Goal: Task Accomplishment & Management: Manage account settings

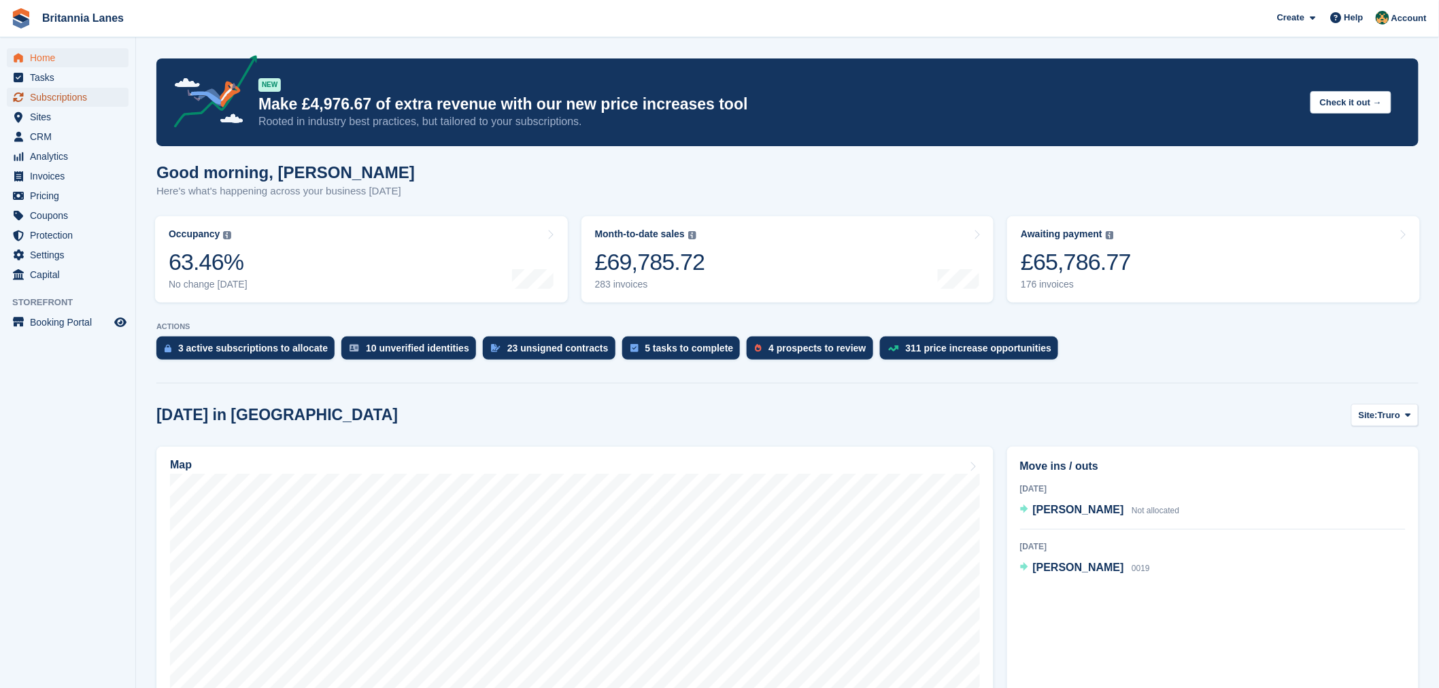
click at [69, 99] on span "Subscriptions" at bounding box center [71, 97] width 82 height 19
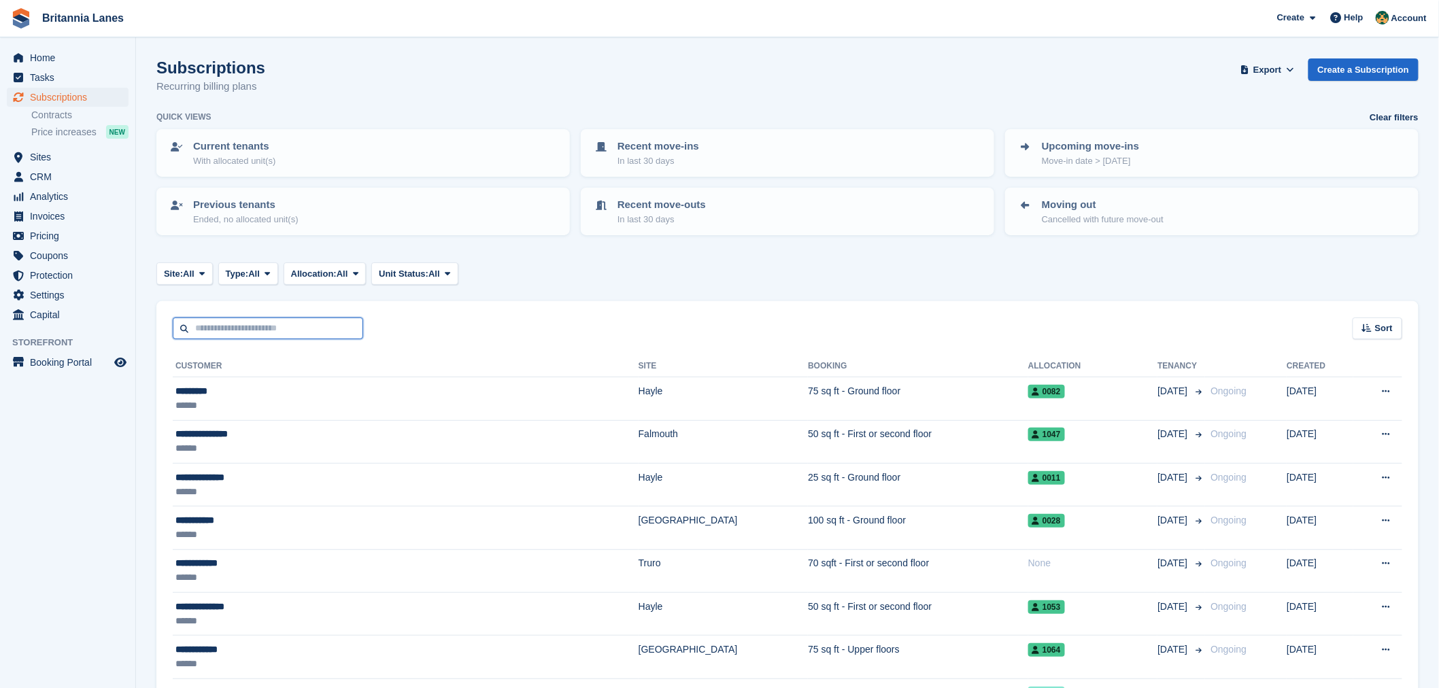
click at [277, 336] on input "text" at bounding box center [268, 329] width 190 height 22
type input "*******"
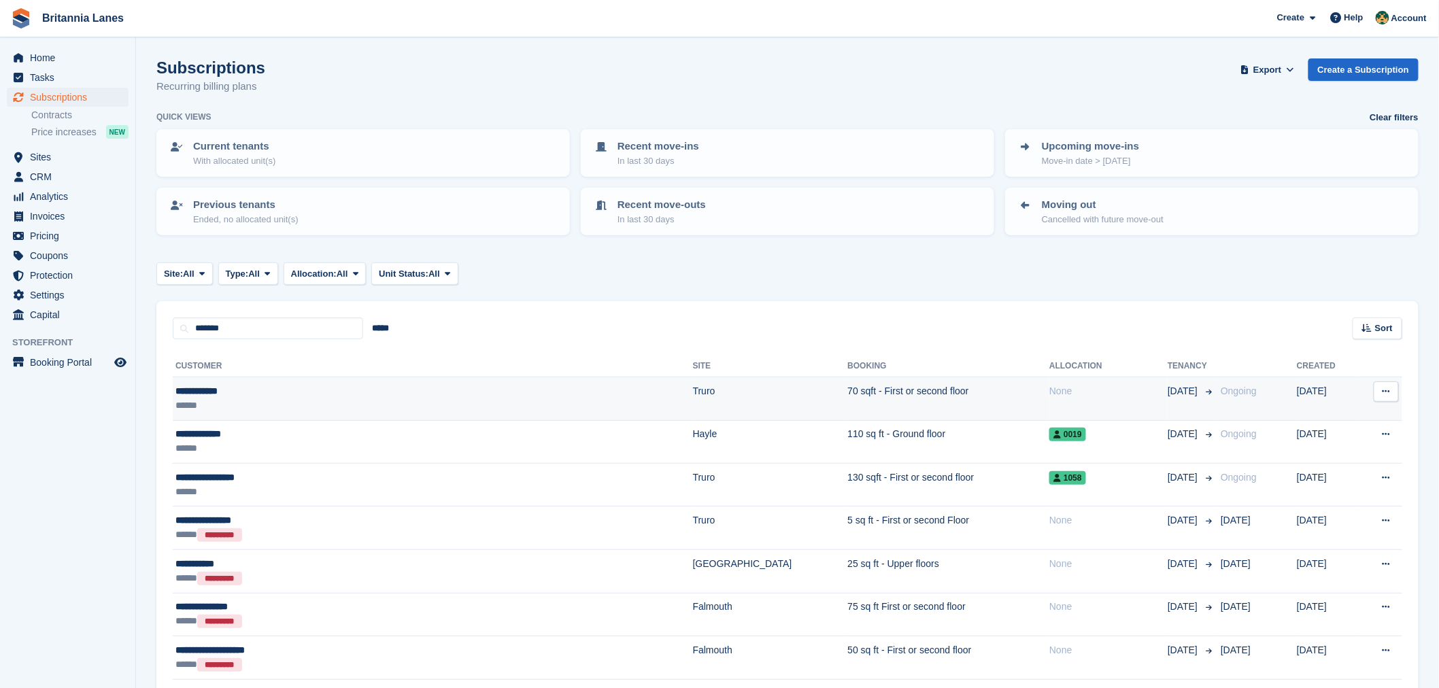
click at [246, 402] on div "******" at bounding box center [340, 405] width 330 height 14
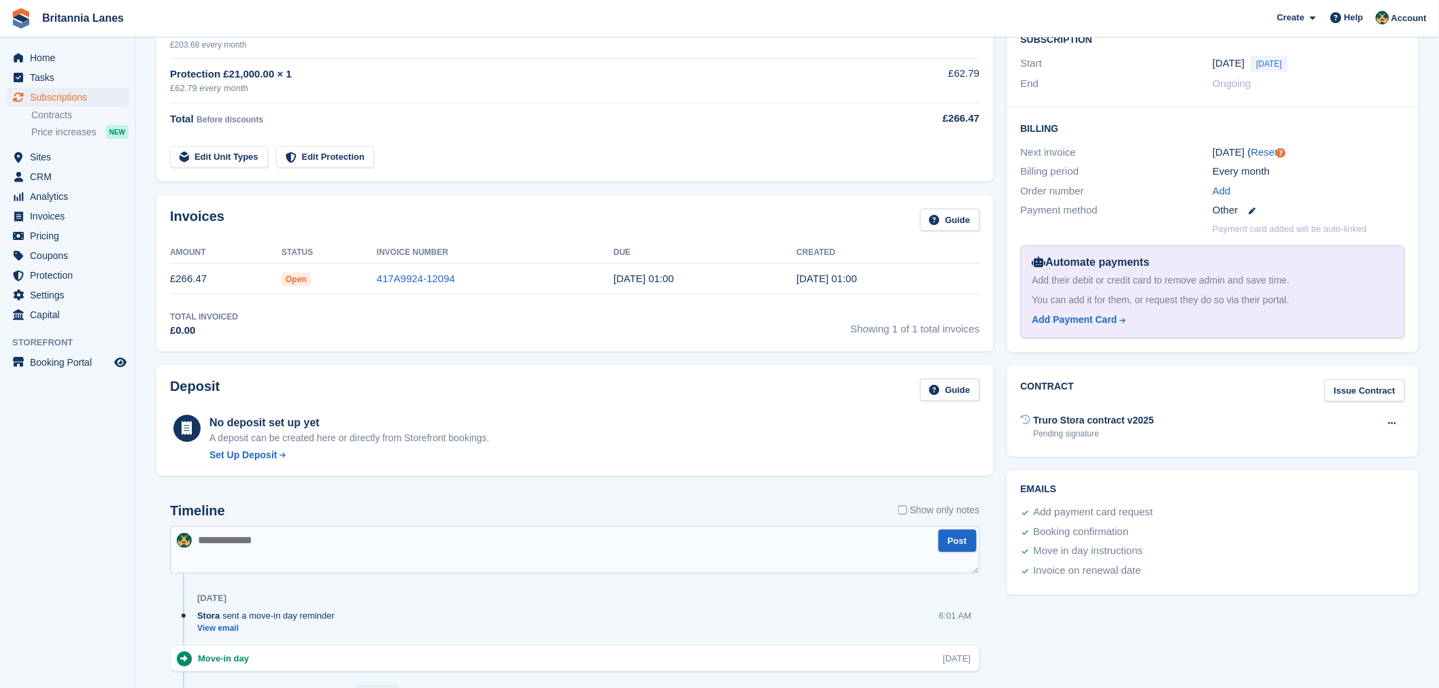
scroll to position [282, 0]
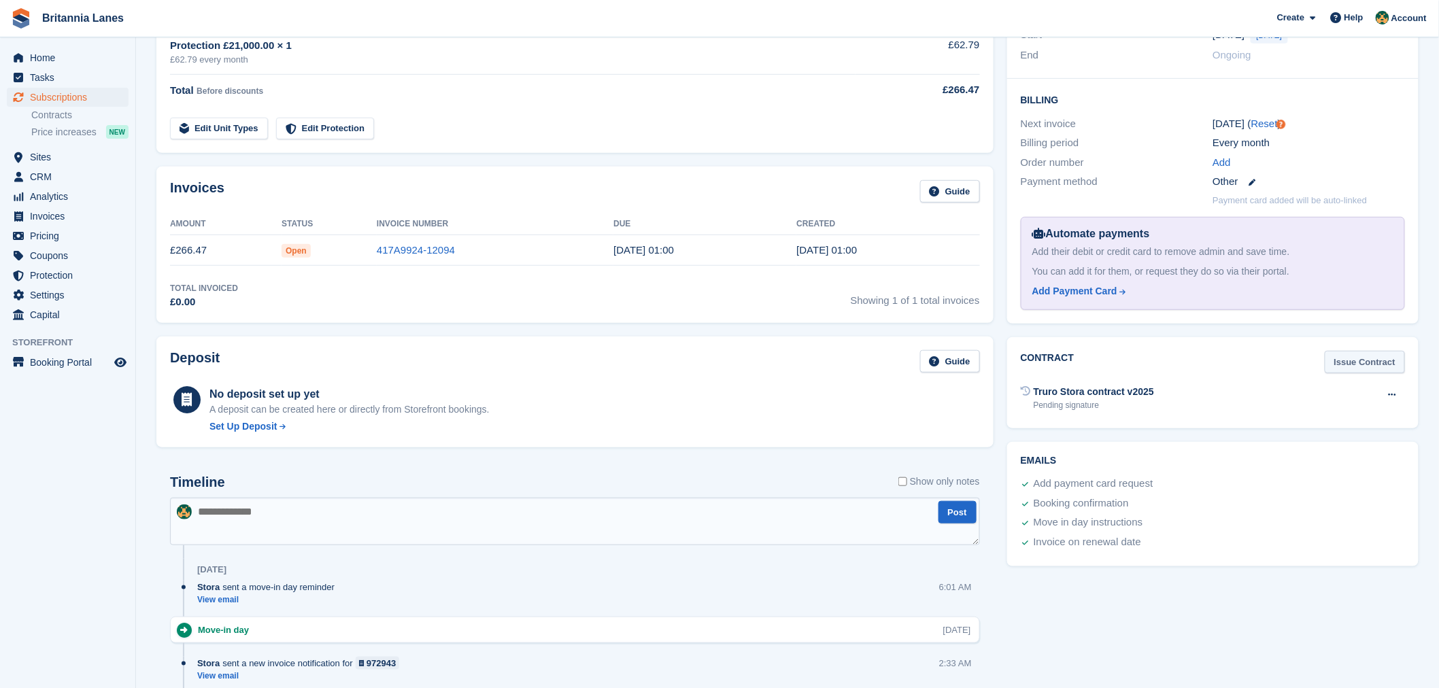
click at [1380, 369] on link "Issue Contract" at bounding box center [1365, 362] width 80 height 22
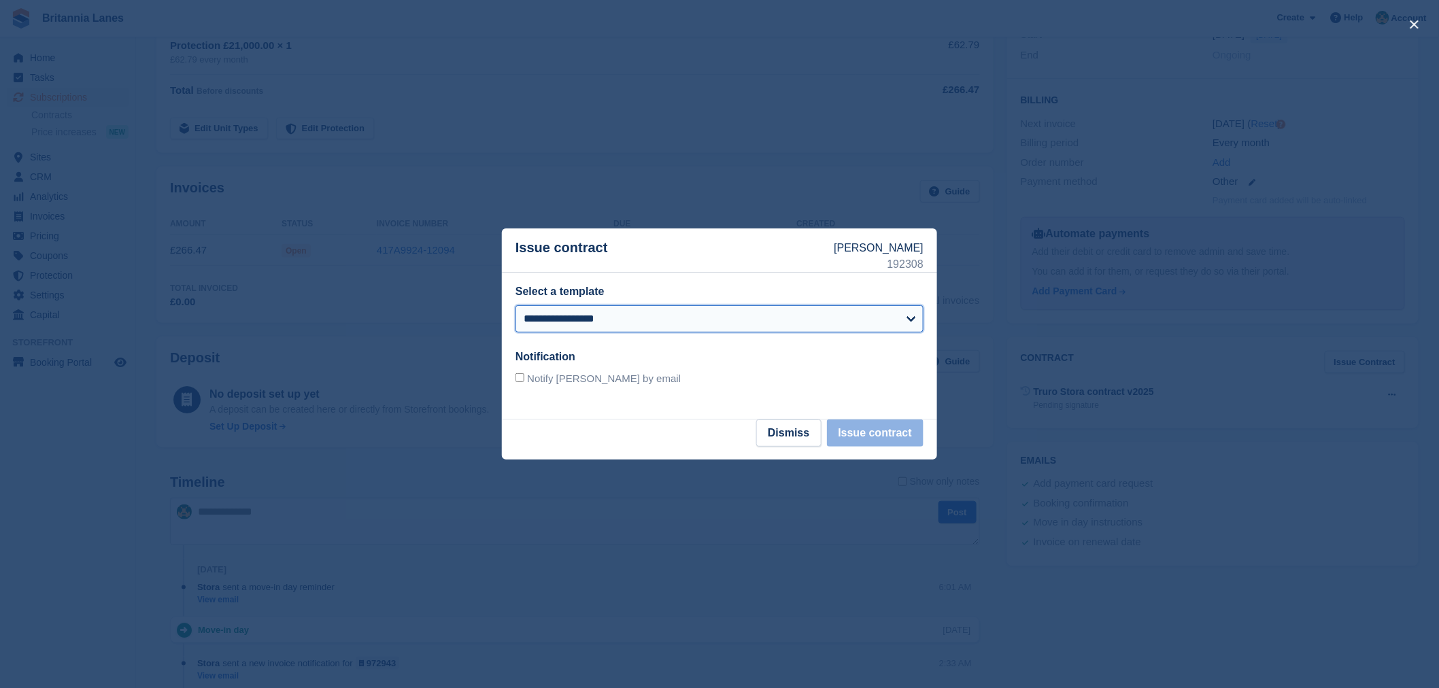
click at [662, 307] on select "**********" at bounding box center [719, 318] width 408 height 27
select select "***"
click at [515, 305] on select "**********" at bounding box center [719, 318] width 408 height 27
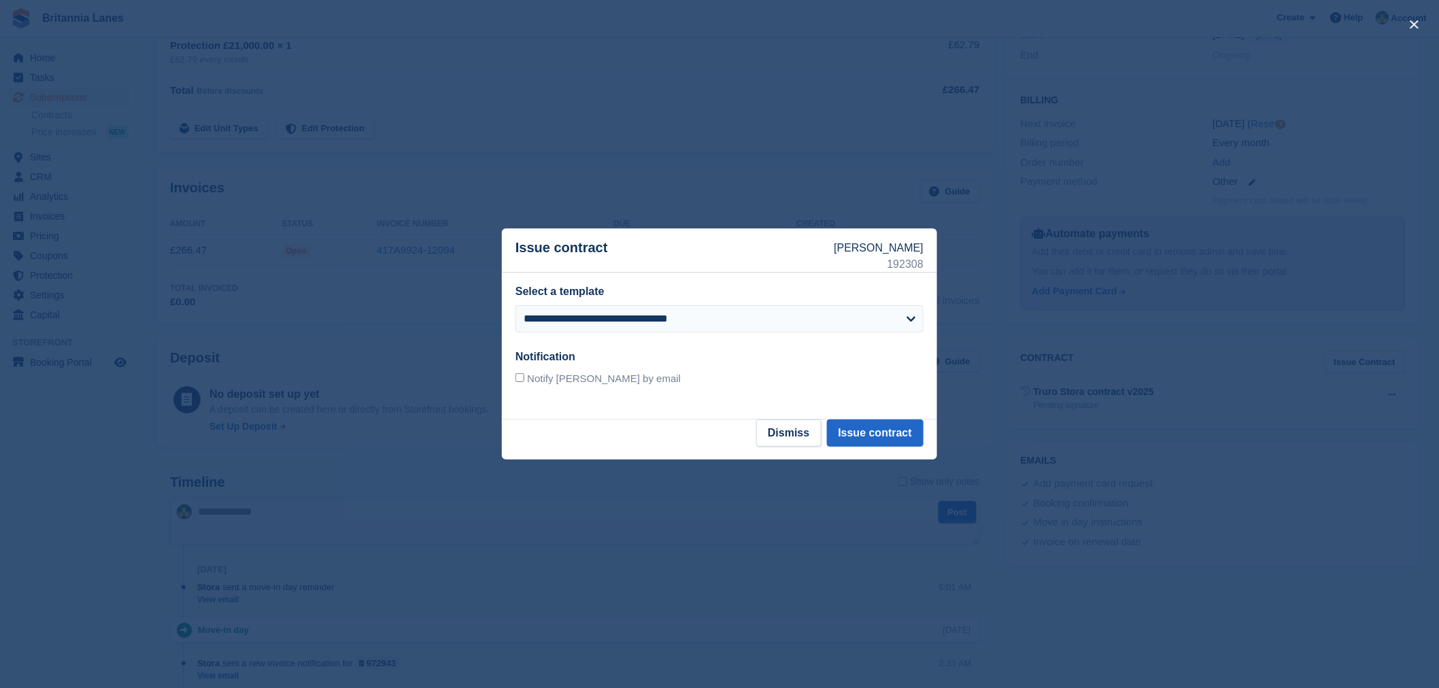
click at [631, 426] on footer "Dismiss Issue contract" at bounding box center [719, 440] width 435 height 40
click at [884, 436] on button "Issue contract" at bounding box center [875, 433] width 97 height 27
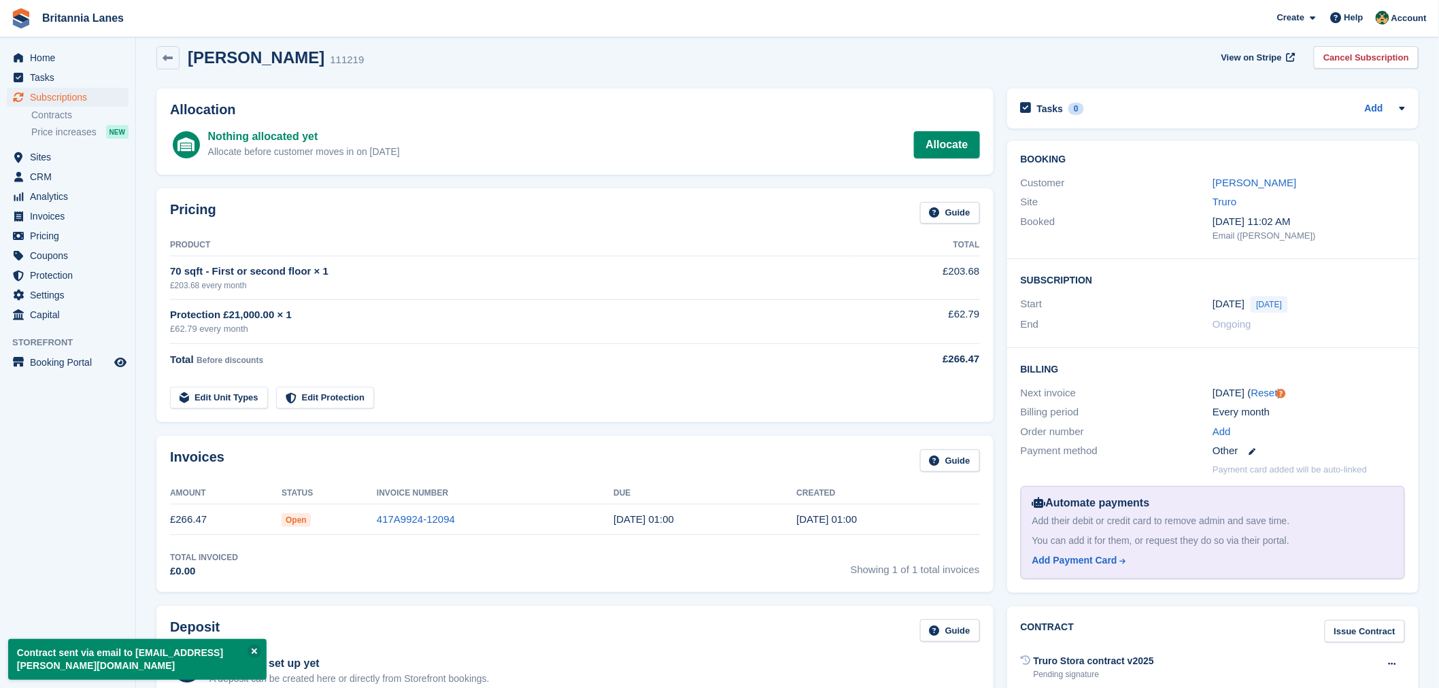
scroll to position [0, 0]
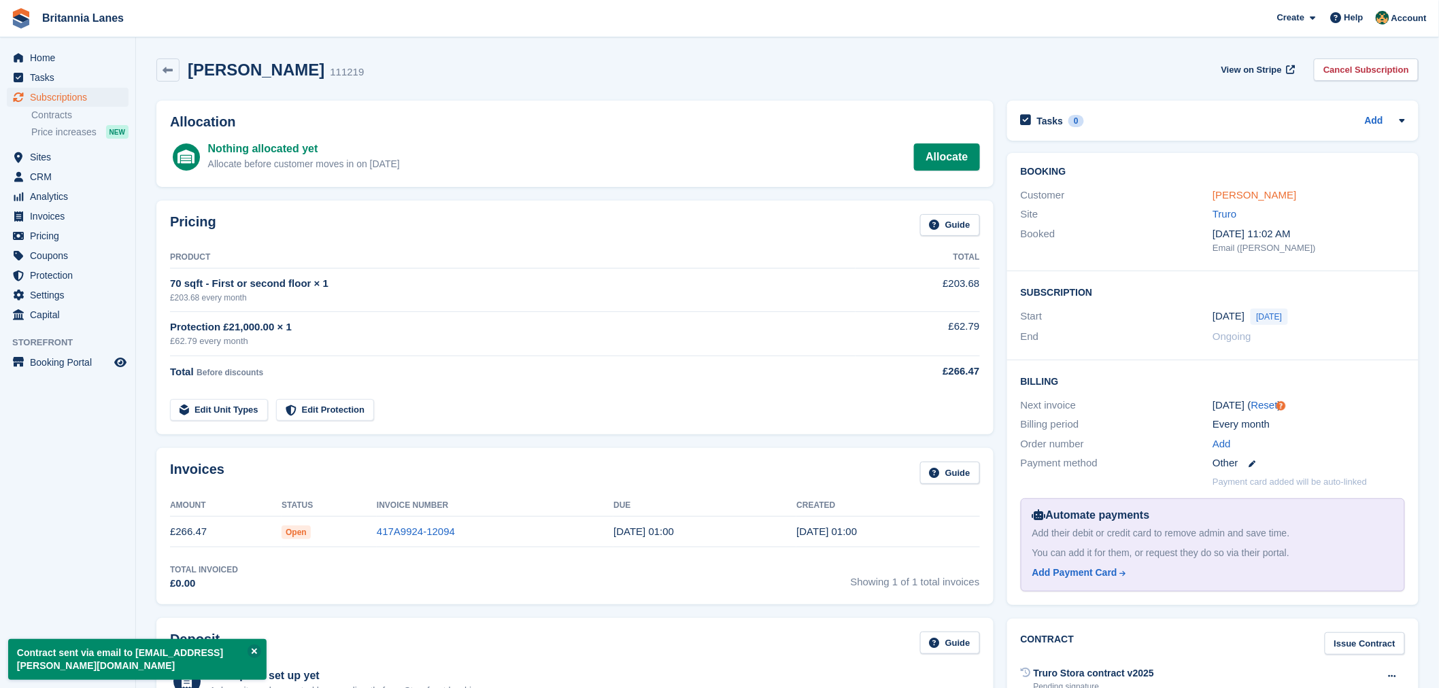
click at [1245, 199] on link "[PERSON_NAME]" at bounding box center [1254, 195] width 84 height 12
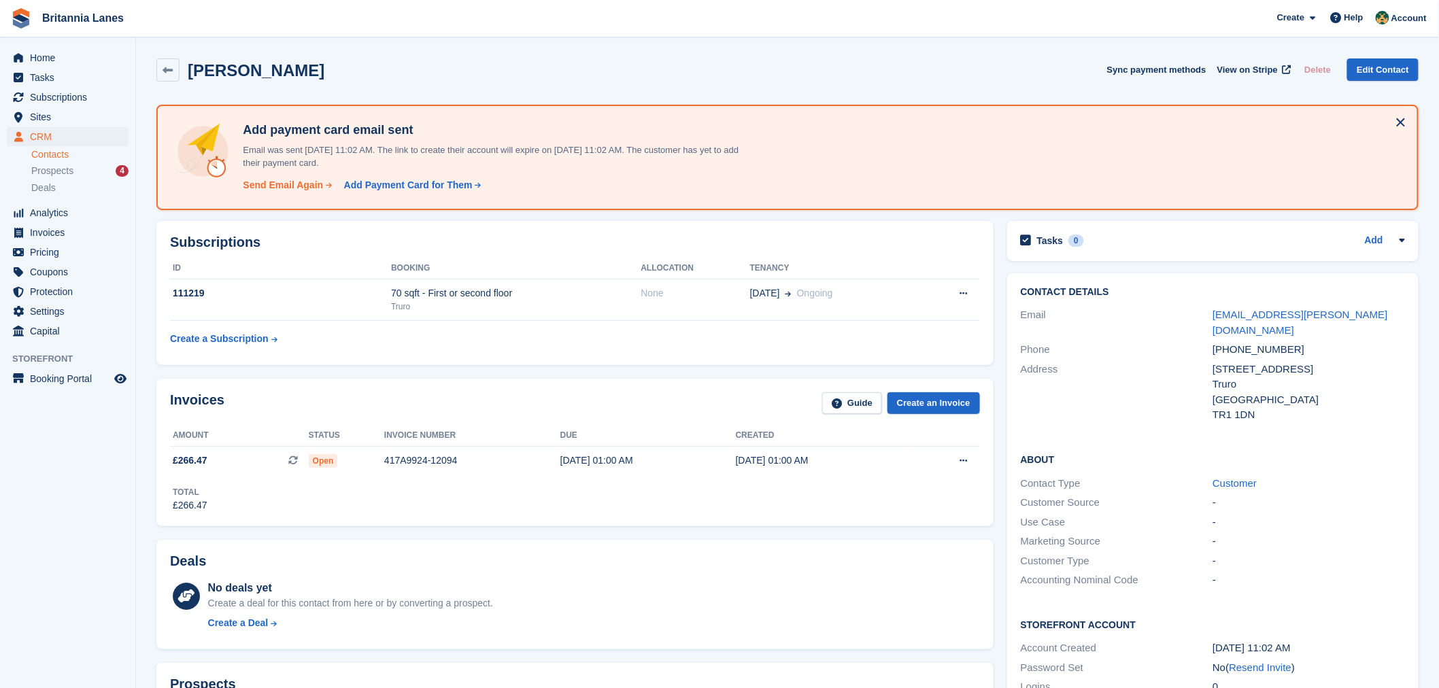
click at [280, 182] on div "Send Email Again" at bounding box center [283, 185] width 80 height 14
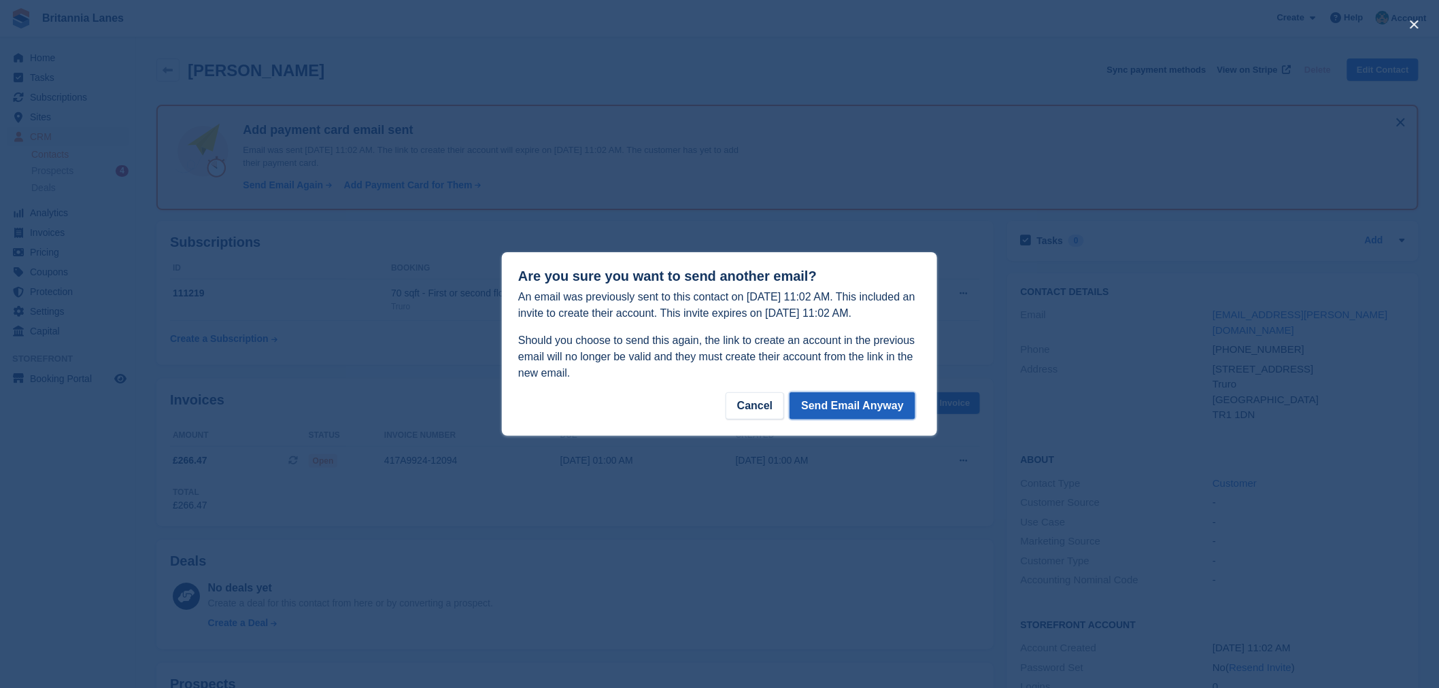
click at [868, 403] on button "Send Email Anyway" at bounding box center [852, 405] width 126 height 27
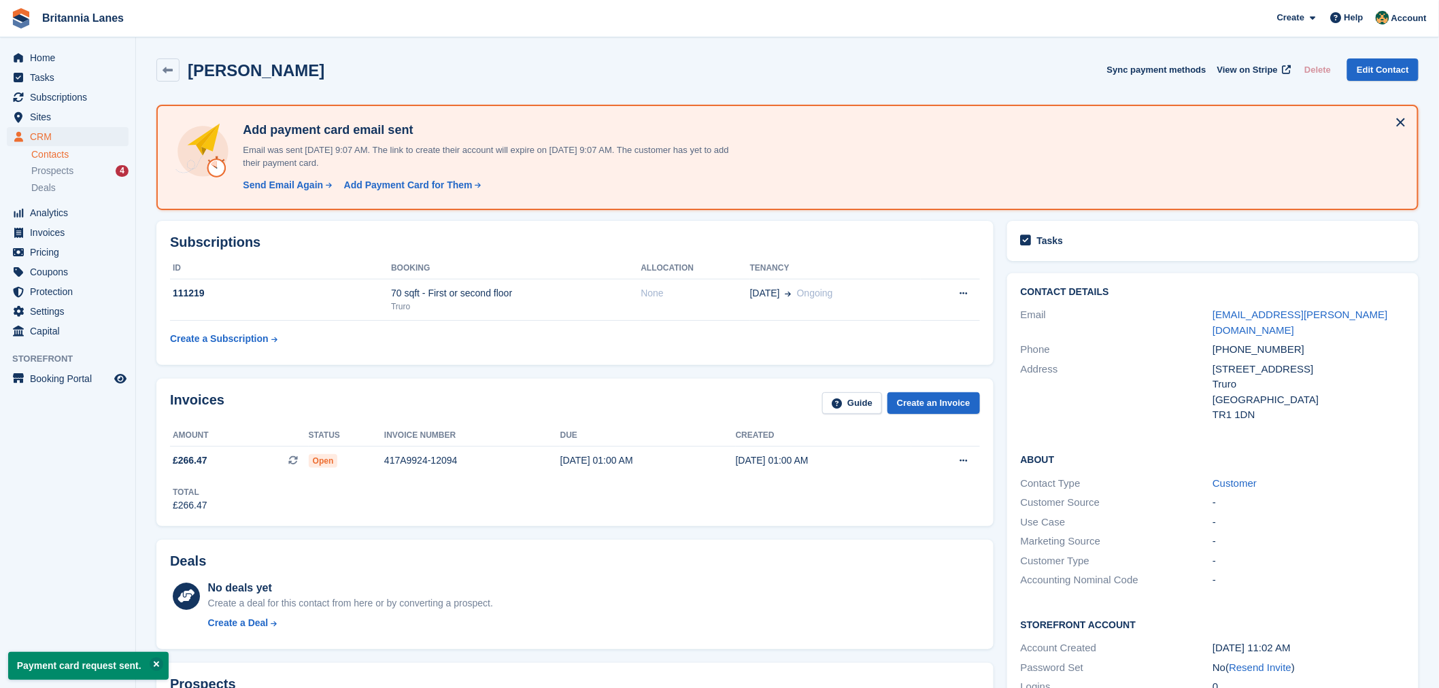
click at [358, 247] on h2 "Subscriptions" at bounding box center [575, 243] width 810 height 16
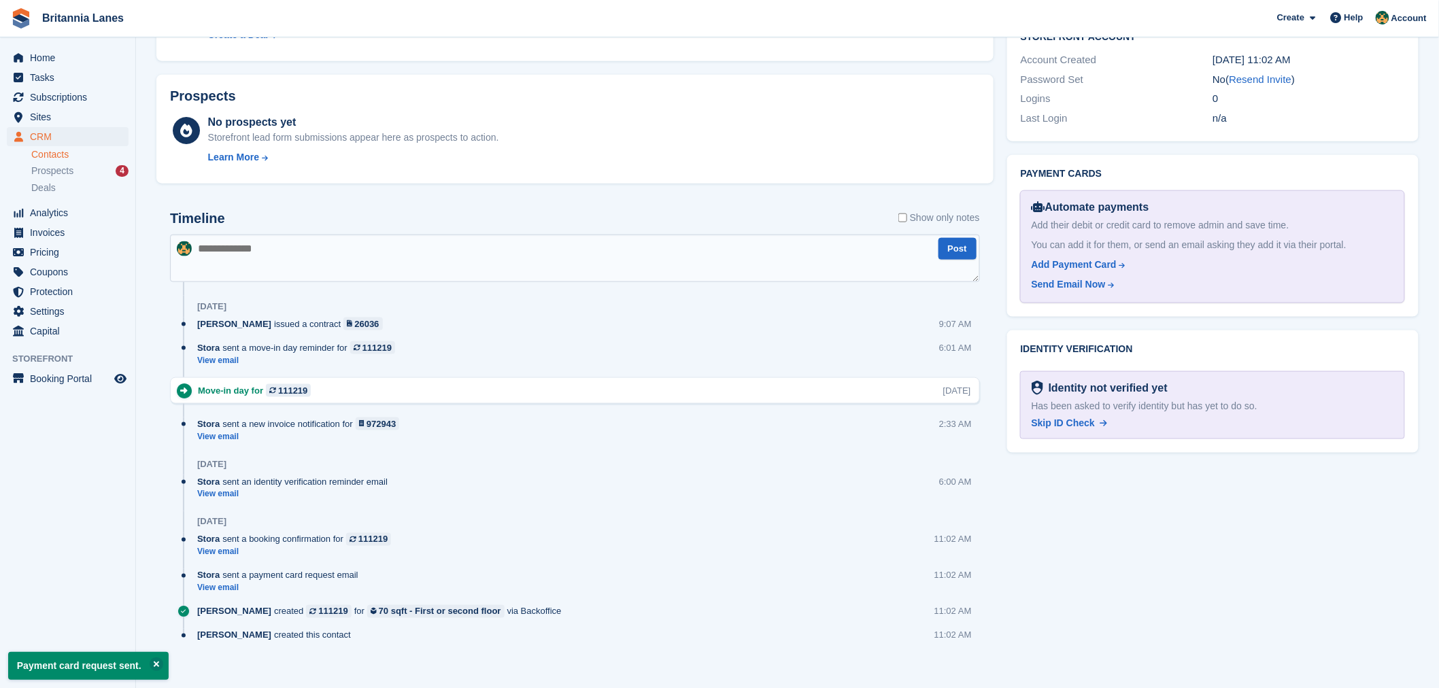
scroll to position [600, 0]
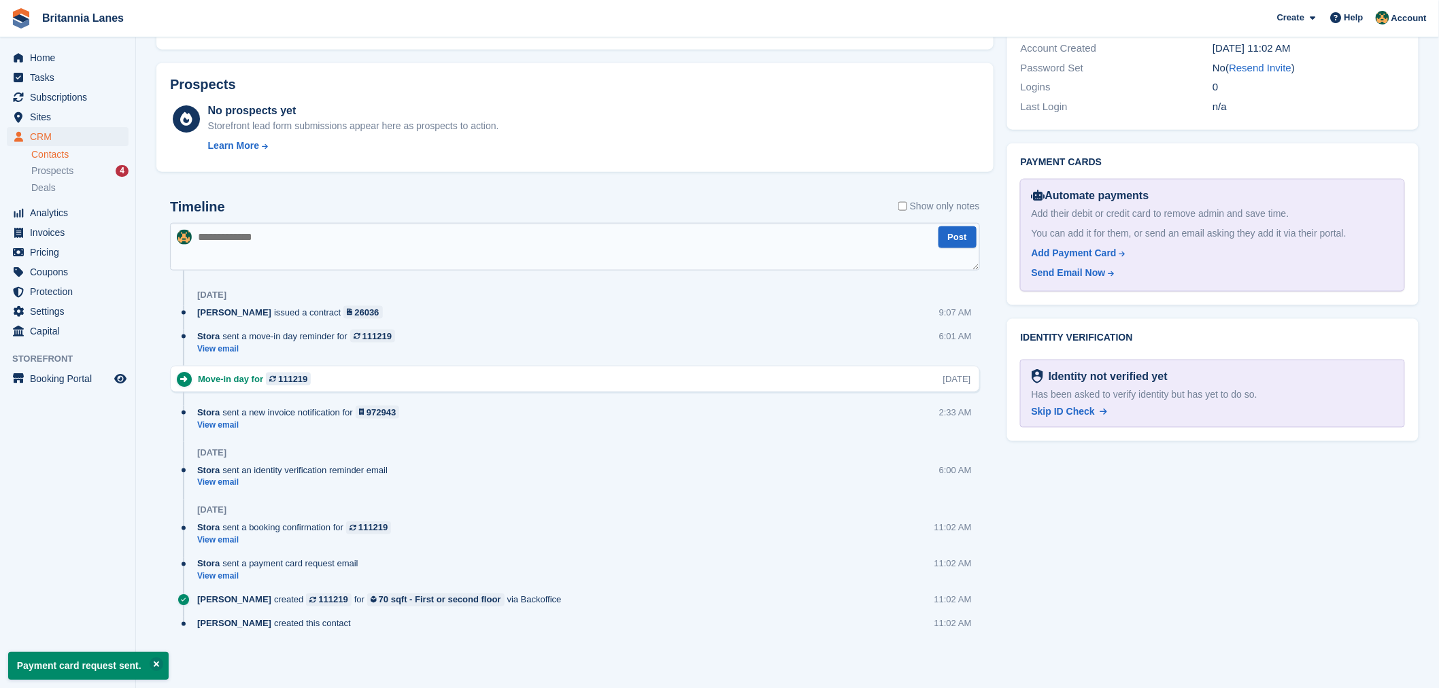
click at [352, 205] on div "Timeline Show only notes" at bounding box center [575, 211] width 810 height 24
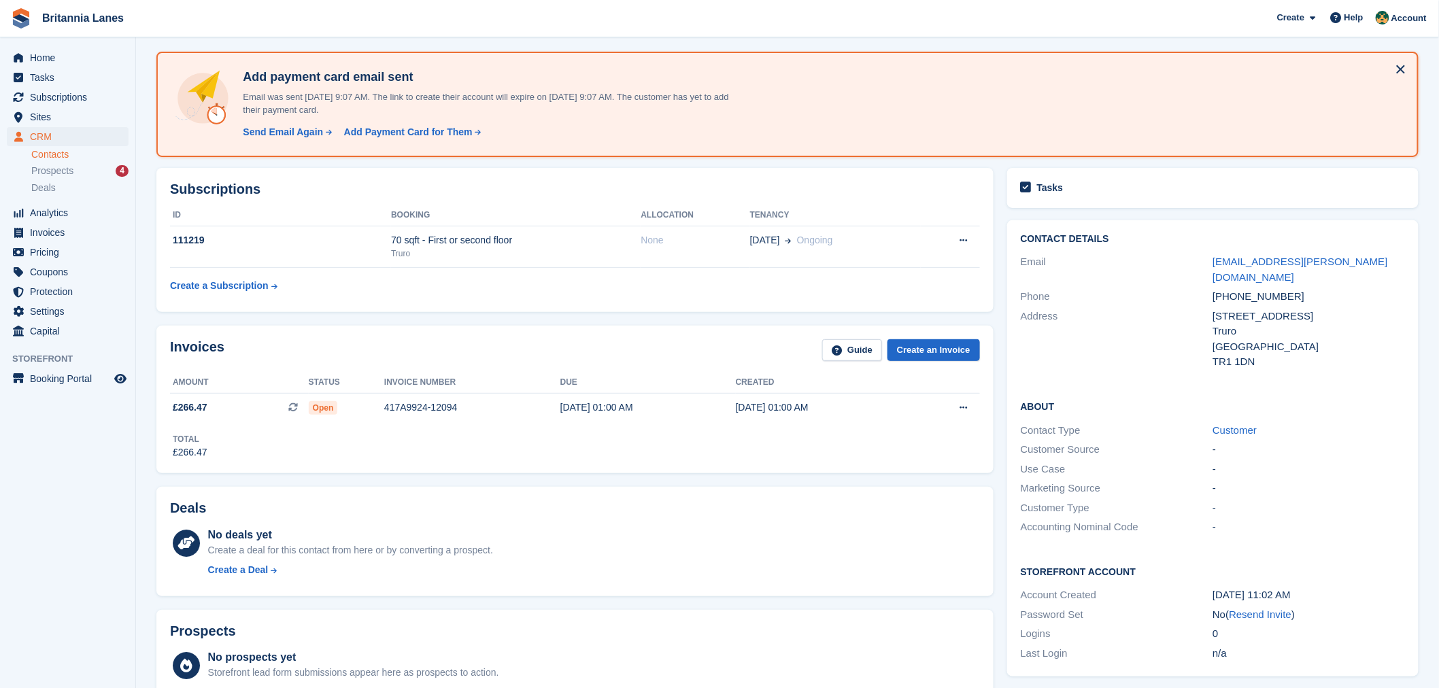
scroll to position [0, 0]
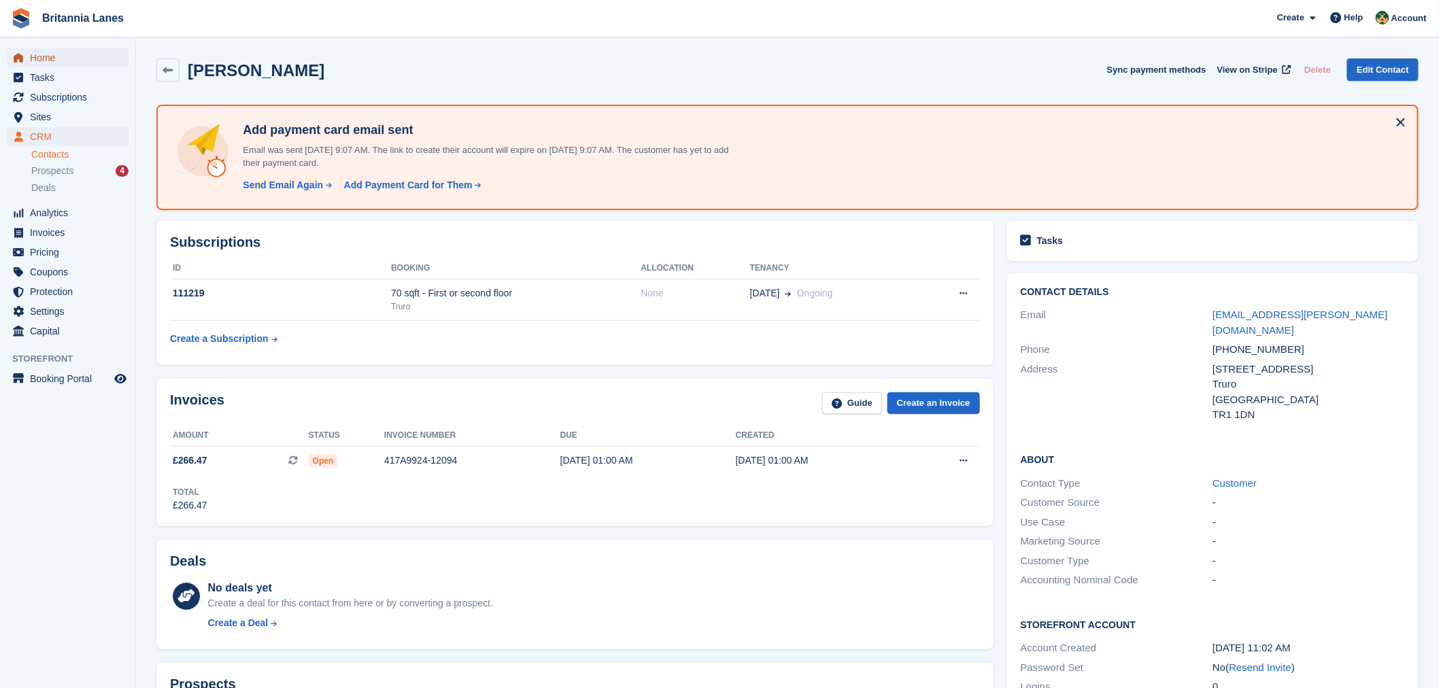
click at [80, 58] on span "Home" at bounding box center [71, 57] width 82 height 19
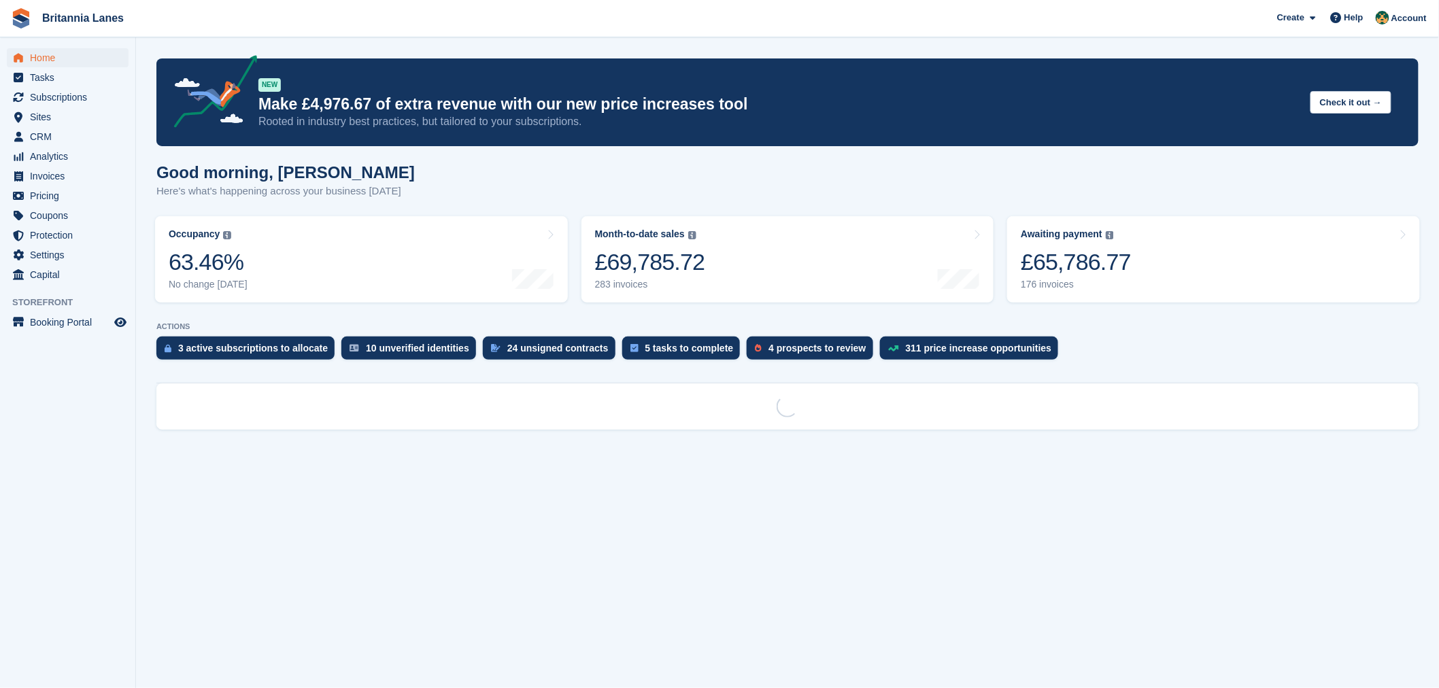
click at [433, 184] on div "Good morning, Nathan Here's what's happening across your business today" at bounding box center [787, 189] width 1262 height 52
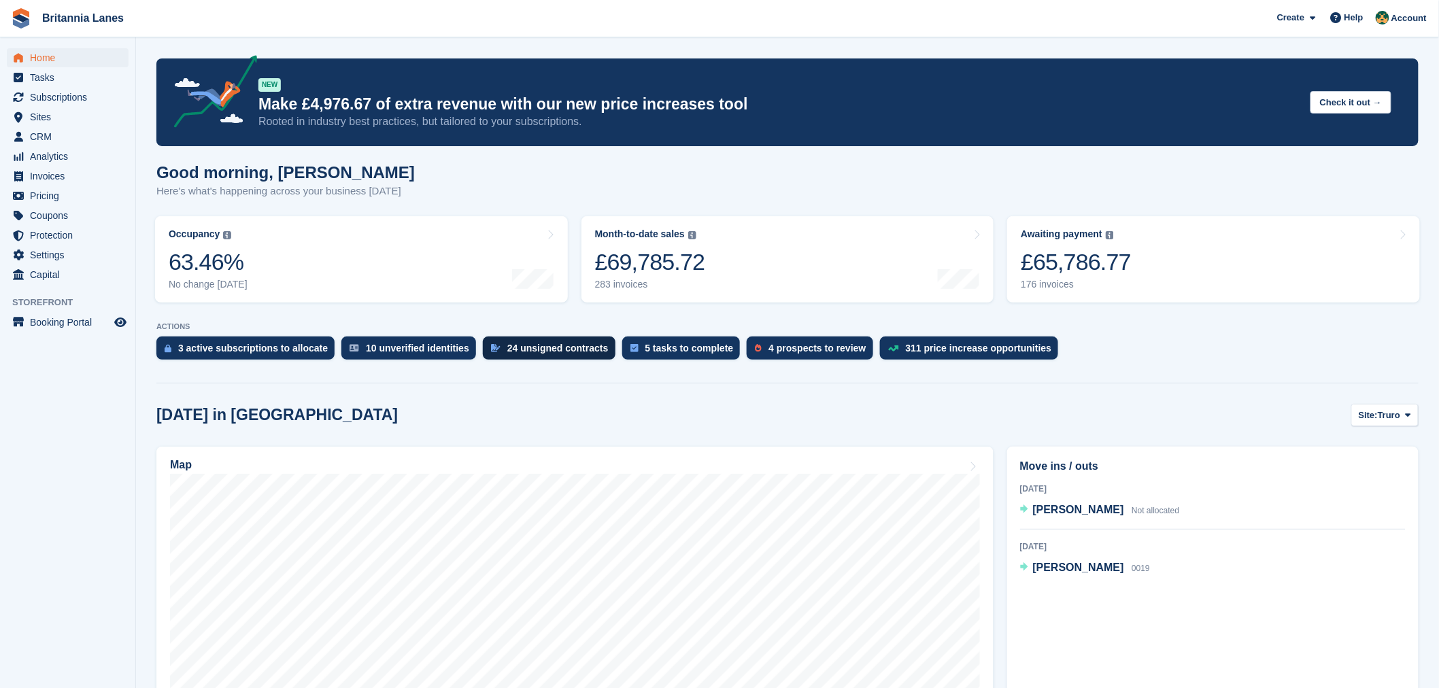
click at [512, 341] on div "24 unsigned contracts" at bounding box center [549, 348] width 133 height 23
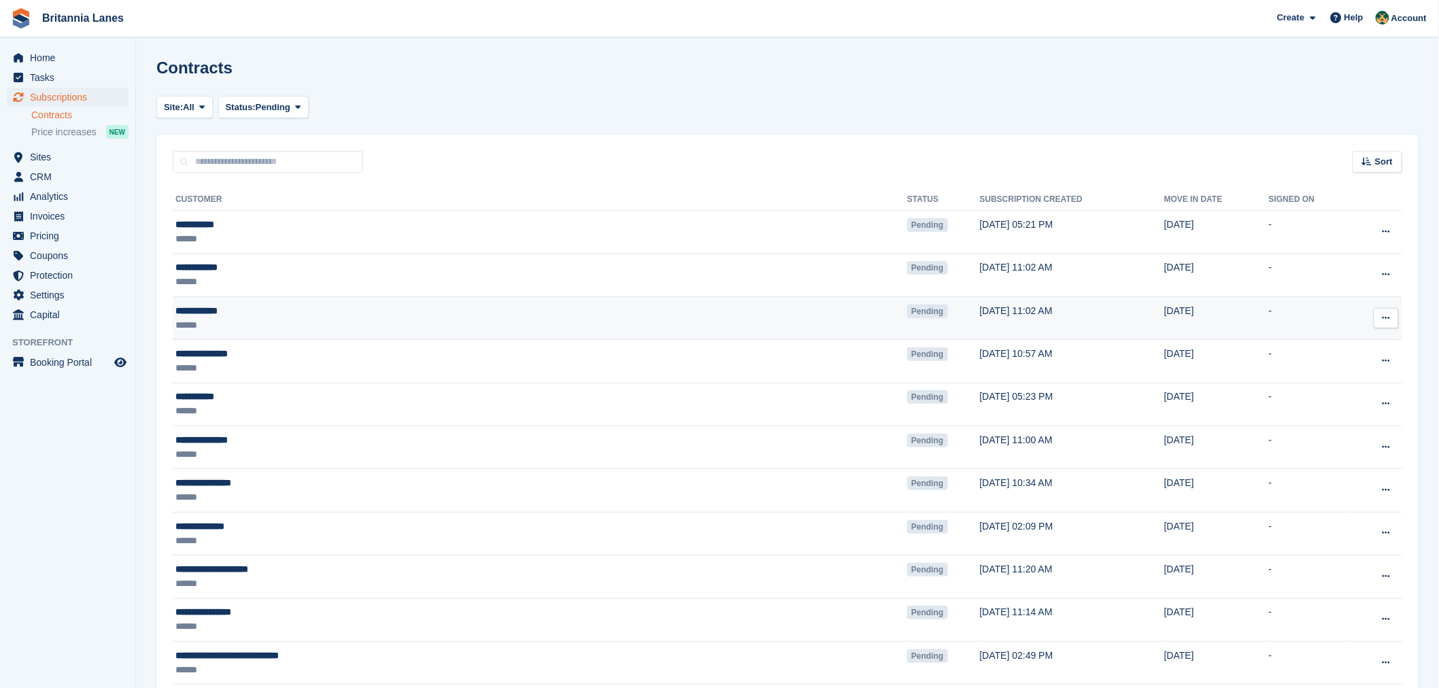
click at [1389, 321] on icon at bounding box center [1385, 317] width 7 height 9
click at [1329, 382] on p "Void contract" at bounding box center [1333, 380] width 118 height 18
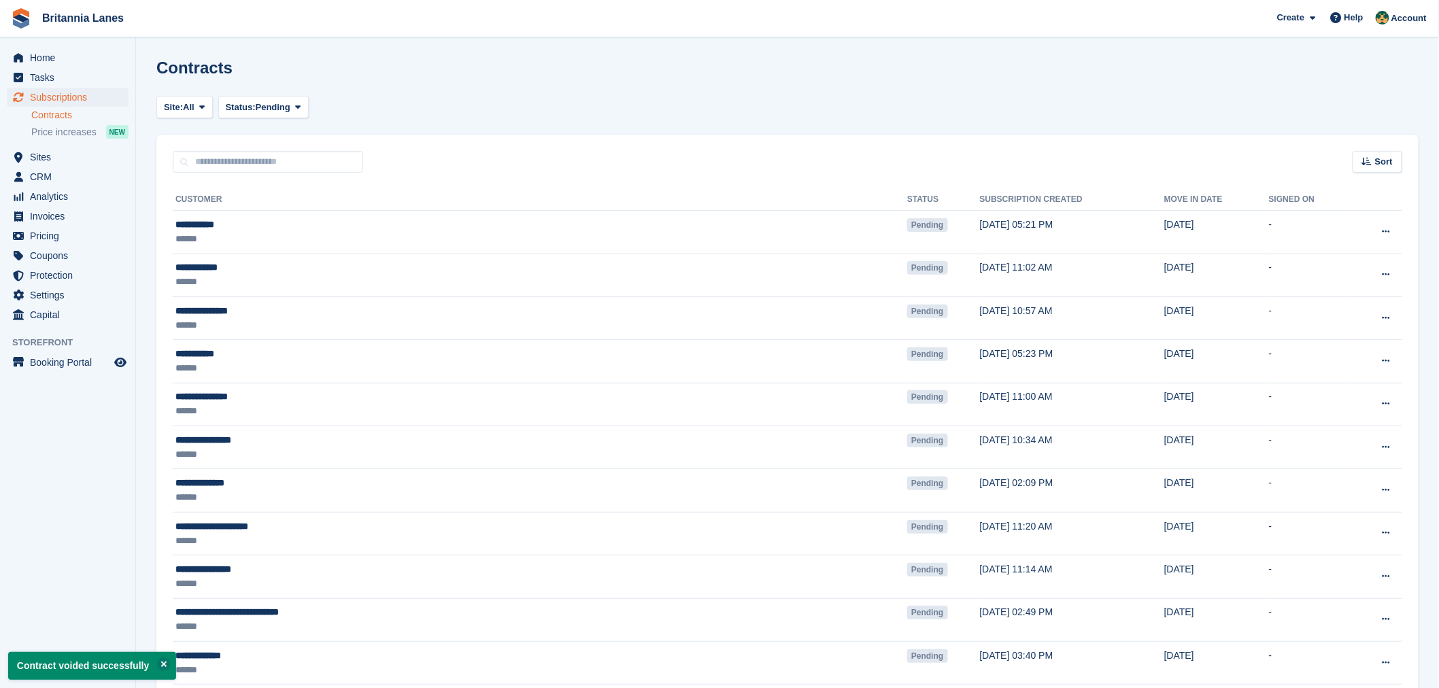
click at [432, 126] on turbo-frame "Site: All Exeter Falmouth Hayle Truro All Status: Pending Pending Signed Voided…" at bounding box center [787, 673] width 1262 height 1155
click at [44, 58] on span "Home" at bounding box center [71, 57] width 82 height 19
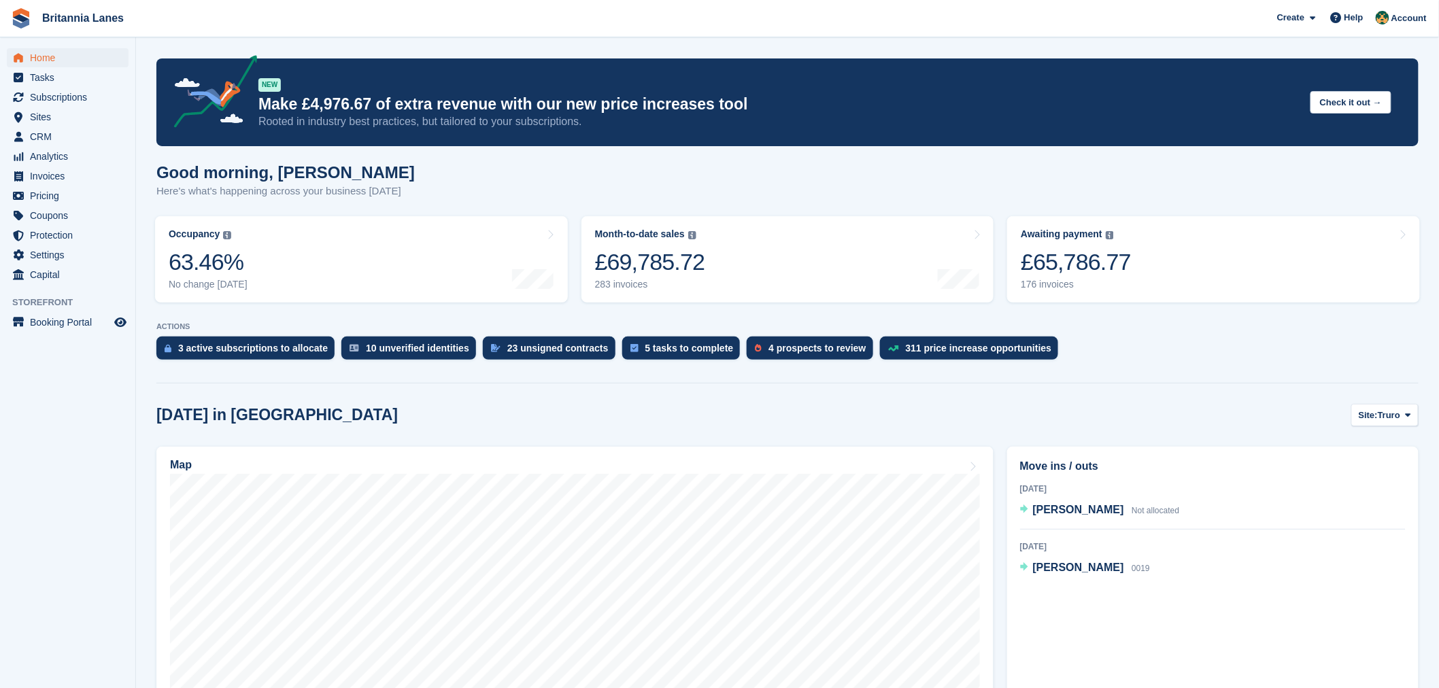
click at [1066, 355] on div "3 active subscriptions to allocate 10 unverified identities 23 unsigned contrac…" at bounding box center [787, 352] width 1262 height 30
click at [86, 93] on span "Subscriptions" at bounding box center [71, 97] width 82 height 19
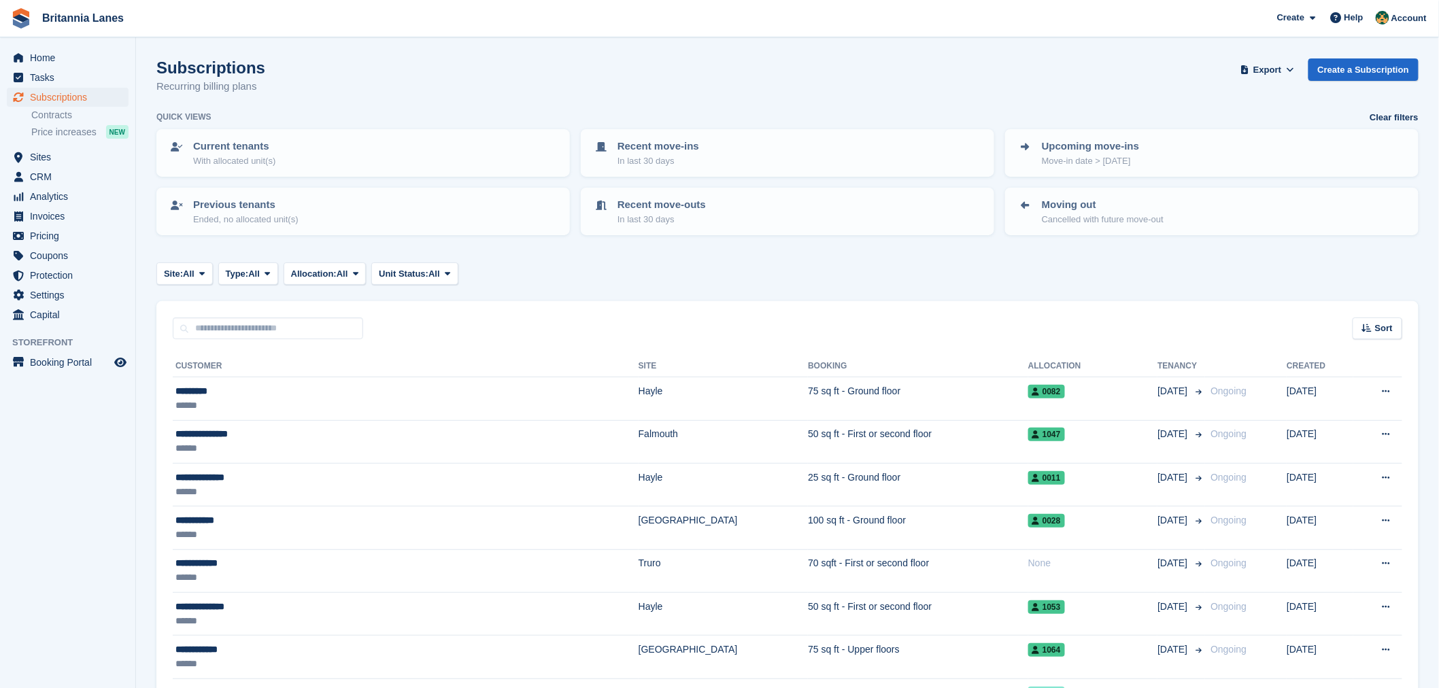
click at [243, 335] on input "text" at bounding box center [268, 329] width 190 height 22
type input "****"
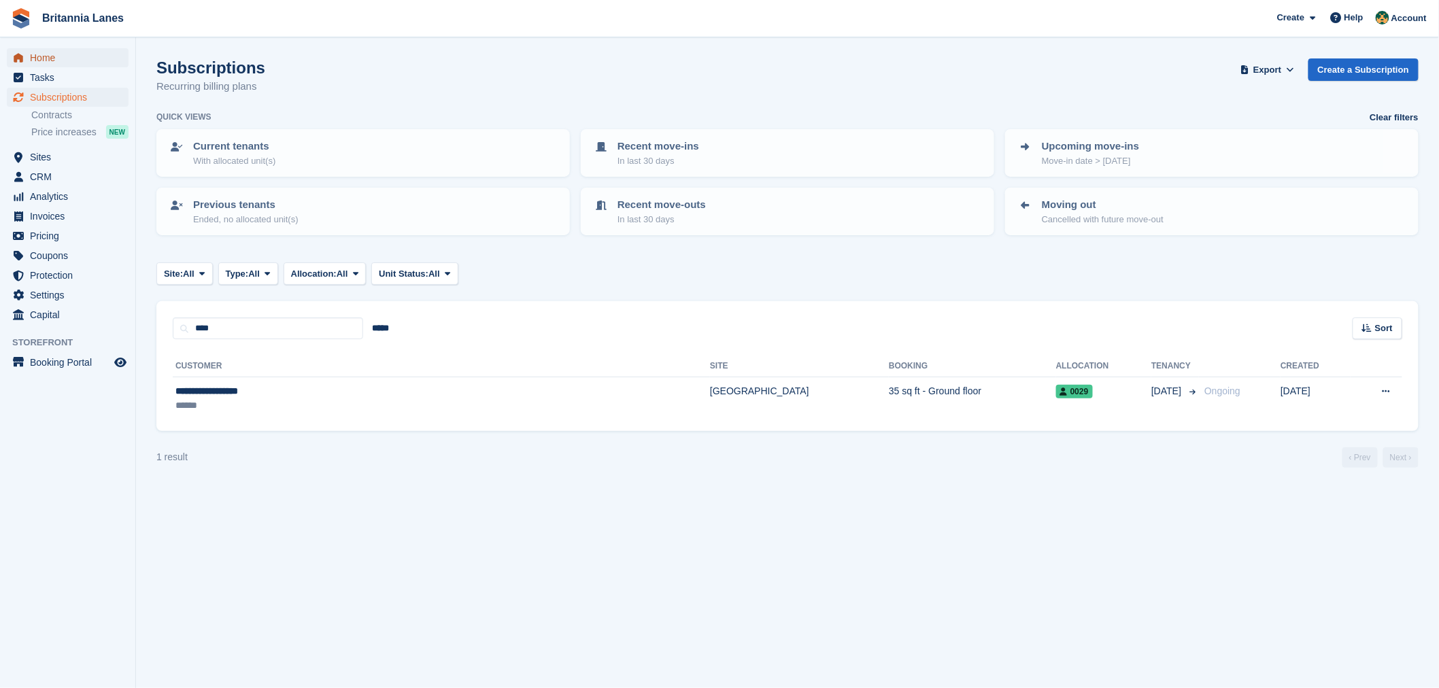
click at [35, 56] on span "Home" at bounding box center [71, 57] width 82 height 19
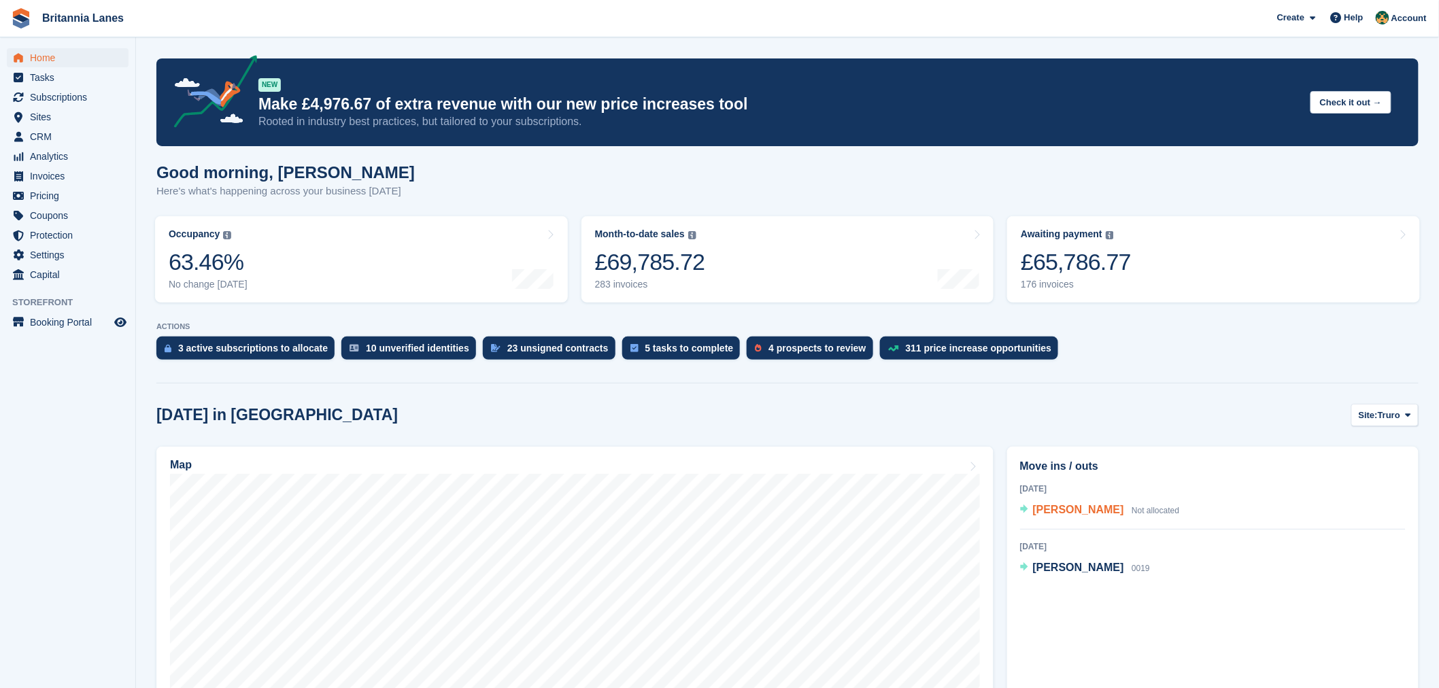
click at [1075, 504] on span "[PERSON_NAME]" at bounding box center [1078, 510] width 91 height 12
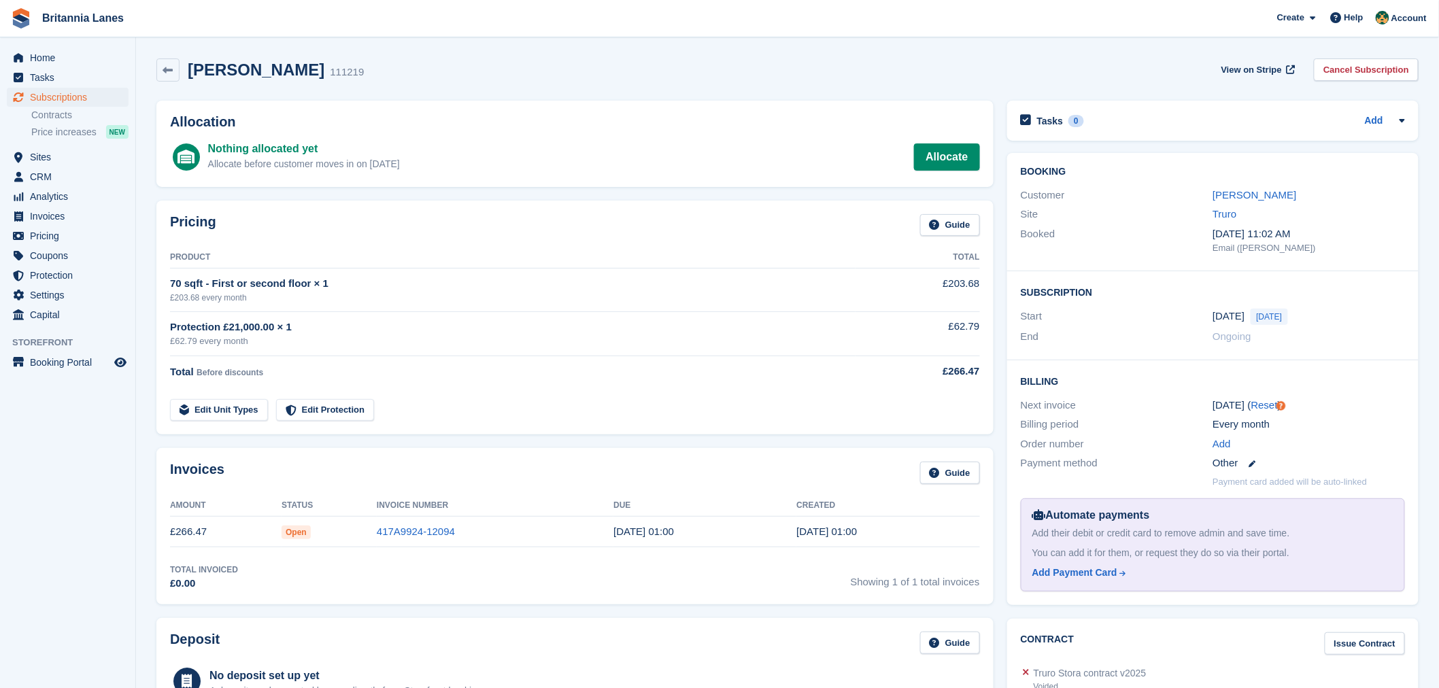
click at [273, 240] on div "Pricing Guide" at bounding box center [575, 229] width 810 height 31
click at [220, 224] on div "Pricing Guide" at bounding box center [575, 229] width 810 height 31
drag, startPoint x: 214, startPoint y: 218, endPoint x: 156, endPoint y: 206, distance: 58.4
click at [156, 206] on div "Pricing Guide Product Total 70 sqft - First or second floor × 1 £203.68 every m…" at bounding box center [574, 318] width 837 height 235
click at [220, 216] on div "Pricing Guide" at bounding box center [575, 229] width 810 height 31
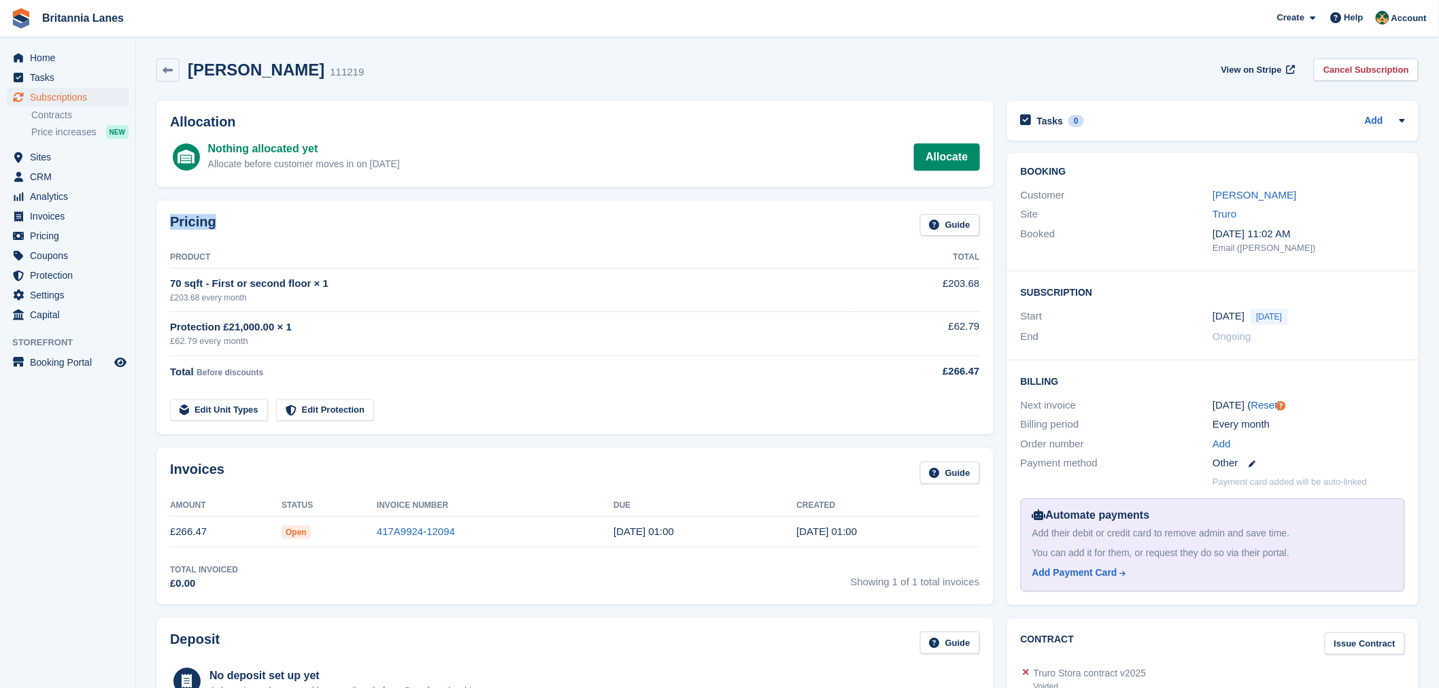
drag, startPoint x: 216, startPoint y: 222, endPoint x: 152, endPoint y: 213, distance: 63.9
click at [152, 213] on div "Pricing Guide Product Total 70 sqft - First or second floor × 1 £203.68 every m…" at bounding box center [575, 318] width 851 height 248
drag, startPoint x: 326, startPoint y: 201, endPoint x: 313, endPoint y: 241, distance: 43.0
click at [324, 201] on div "Pricing Guide Product Total 70 sqft - First or second floor × 1 £203.68 every m…" at bounding box center [574, 318] width 837 height 235
click at [288, 234] on div "Pricing Guide" at bounding box center [575, 229] width 810 height 31
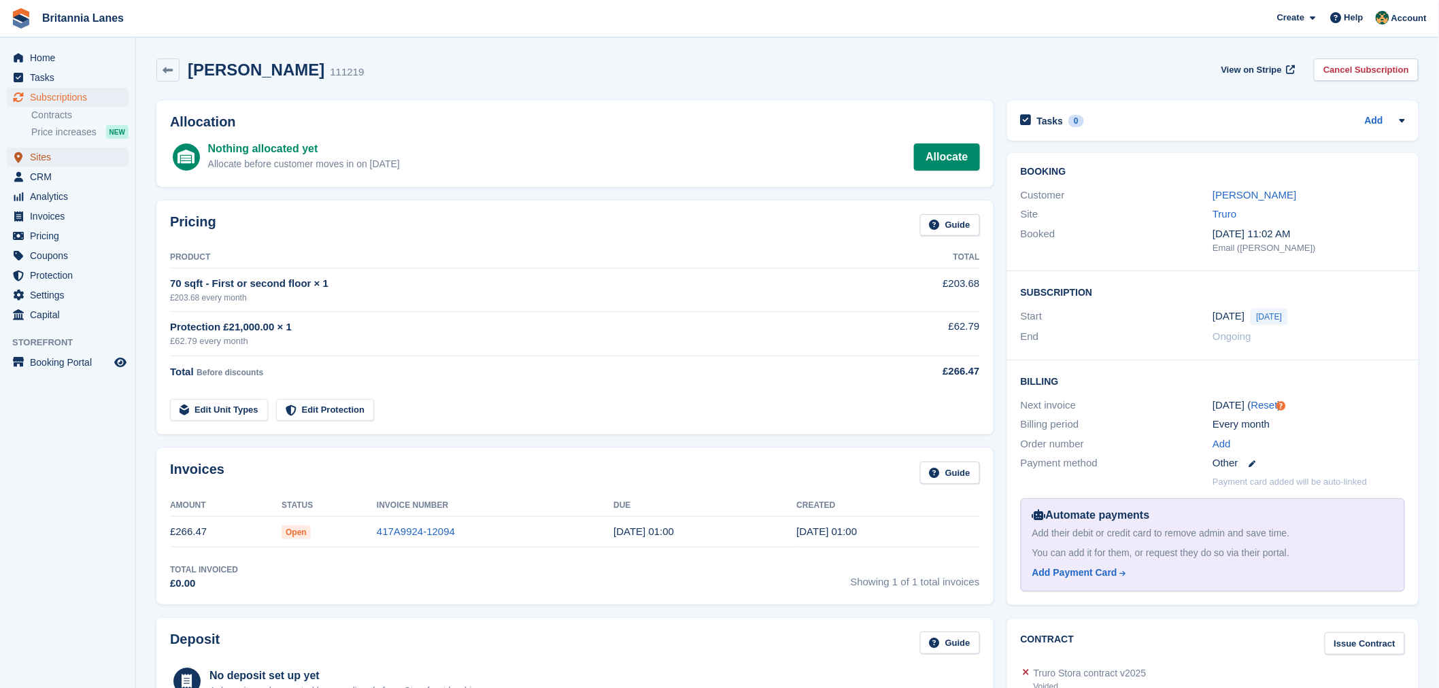
click at [67, 152] on span "Sites" at bounding box center [71, 157] width 82 height 19
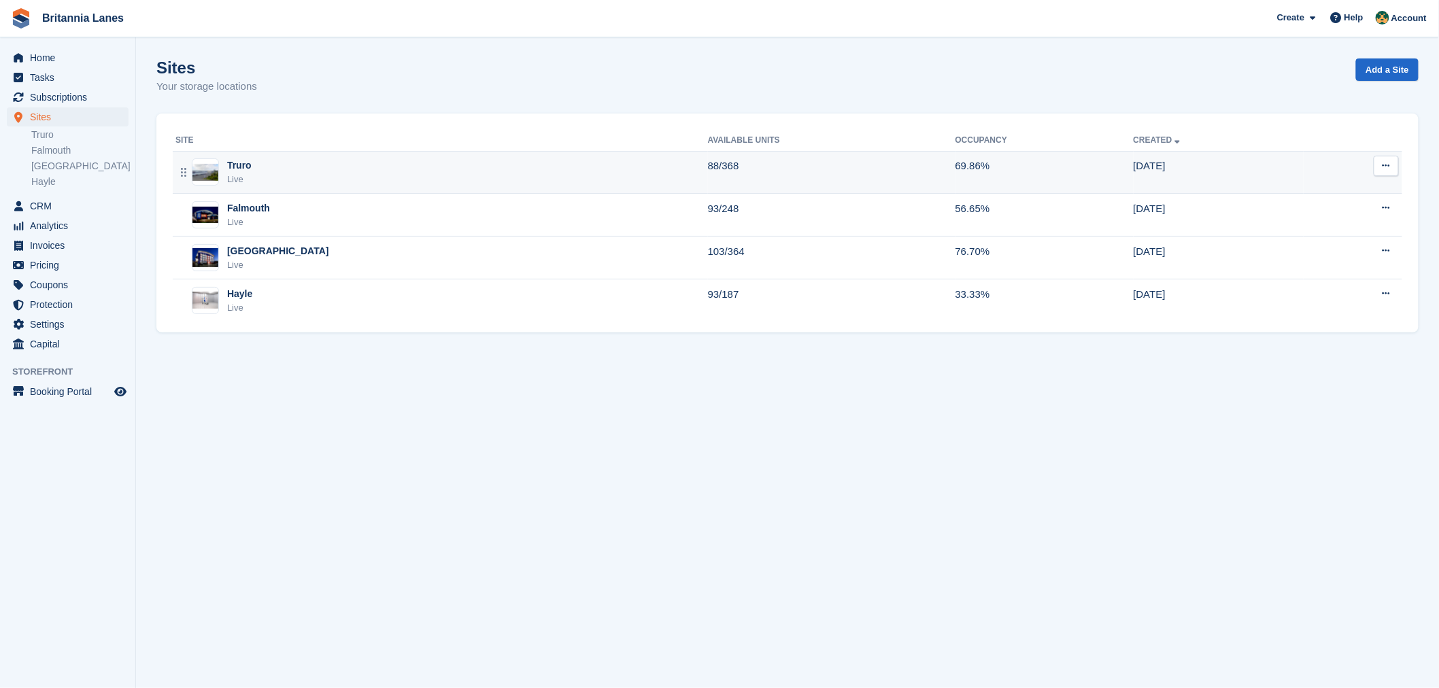
click at [281, 177] on div "Truro Live" at bounding box center [441, 172] width 532 height 28
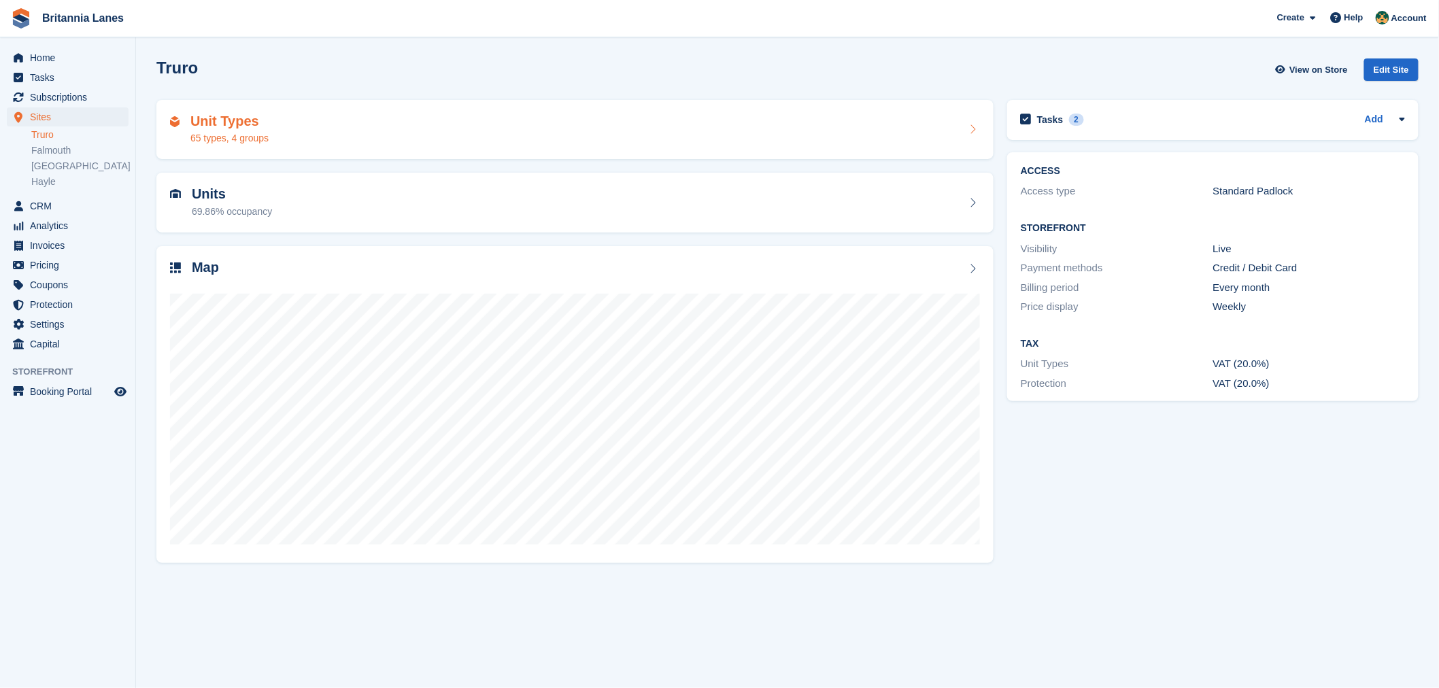
click at [275, 126] on div "Unit Types 65 types, 4 groups" at bounding box center [575, 130] width 810 height 33
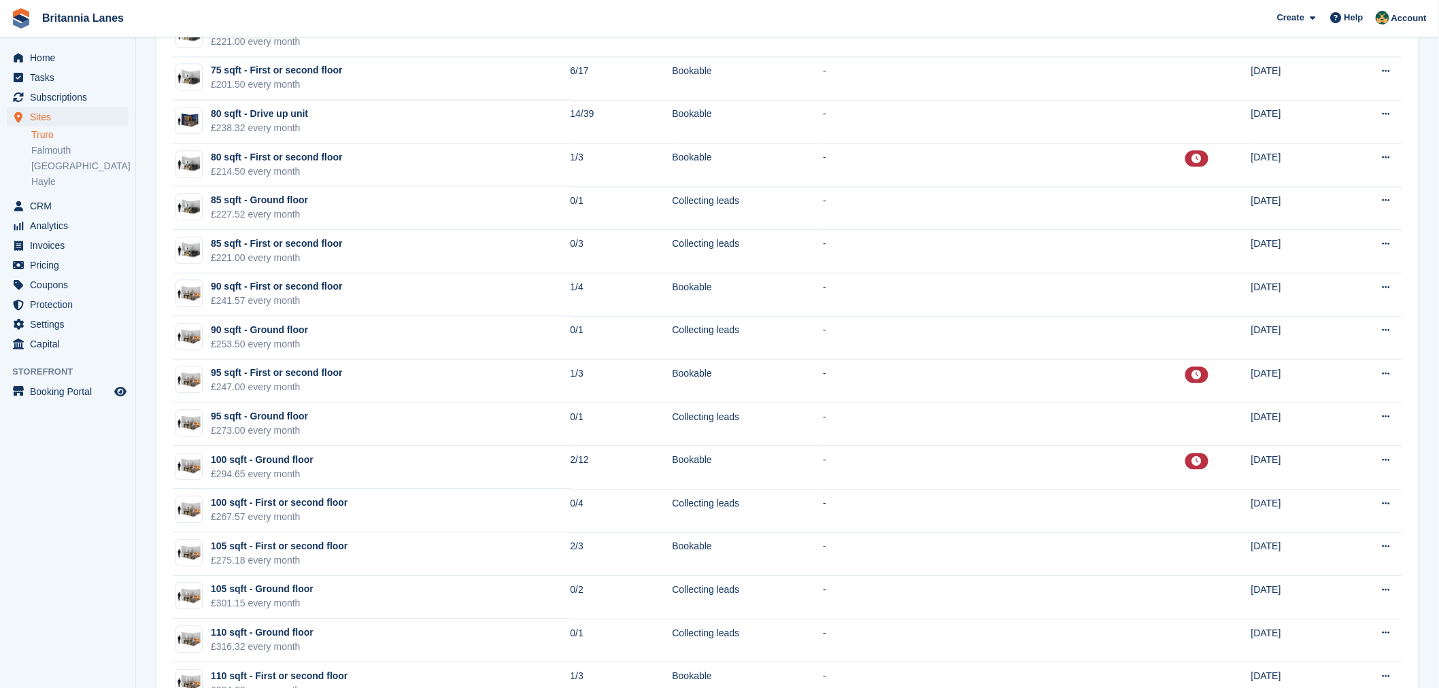
scroll to position [1269, 0]
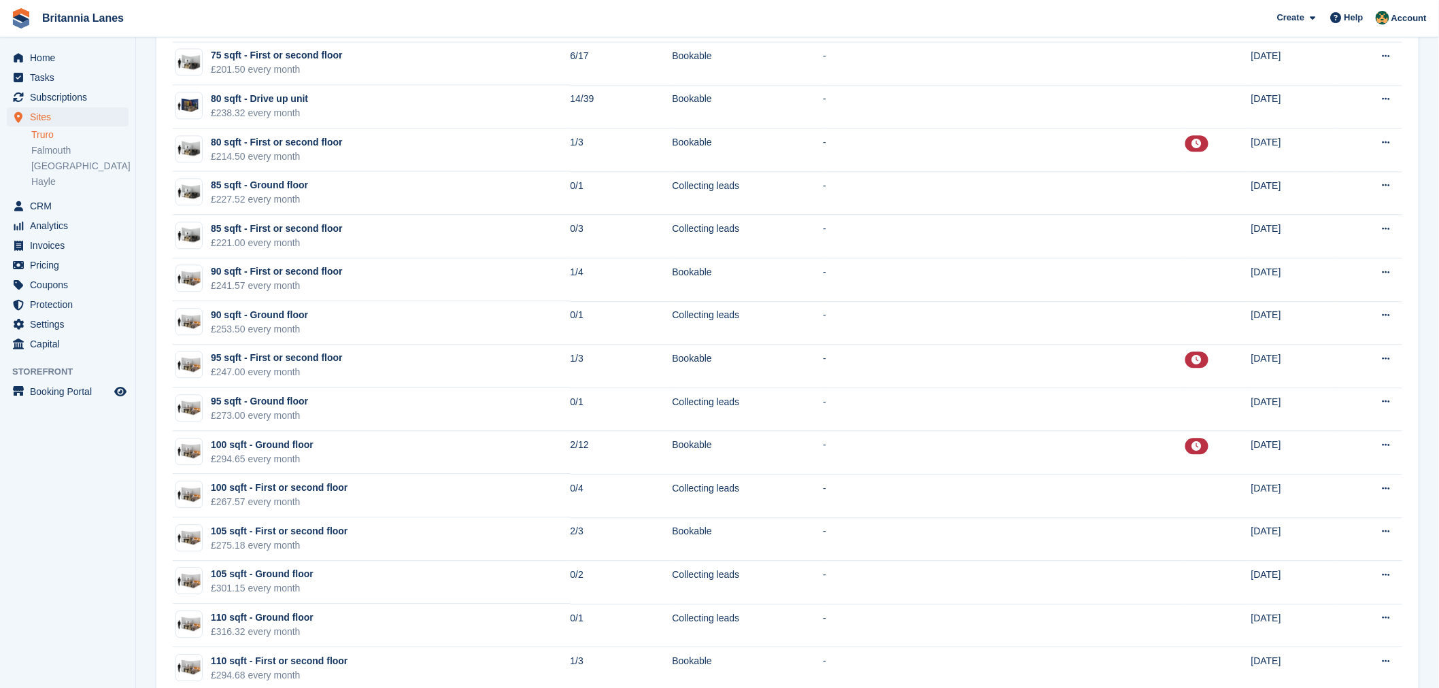
click at [143, 199] on section "Unit types Groups + Unit Type New: Display unit types on your Storefront in gro…" at bounding box center [787, 266] width 1303 height 3071
click at [65, 51] on span "Home" at bounding box center [71, 57] width 82 height 19
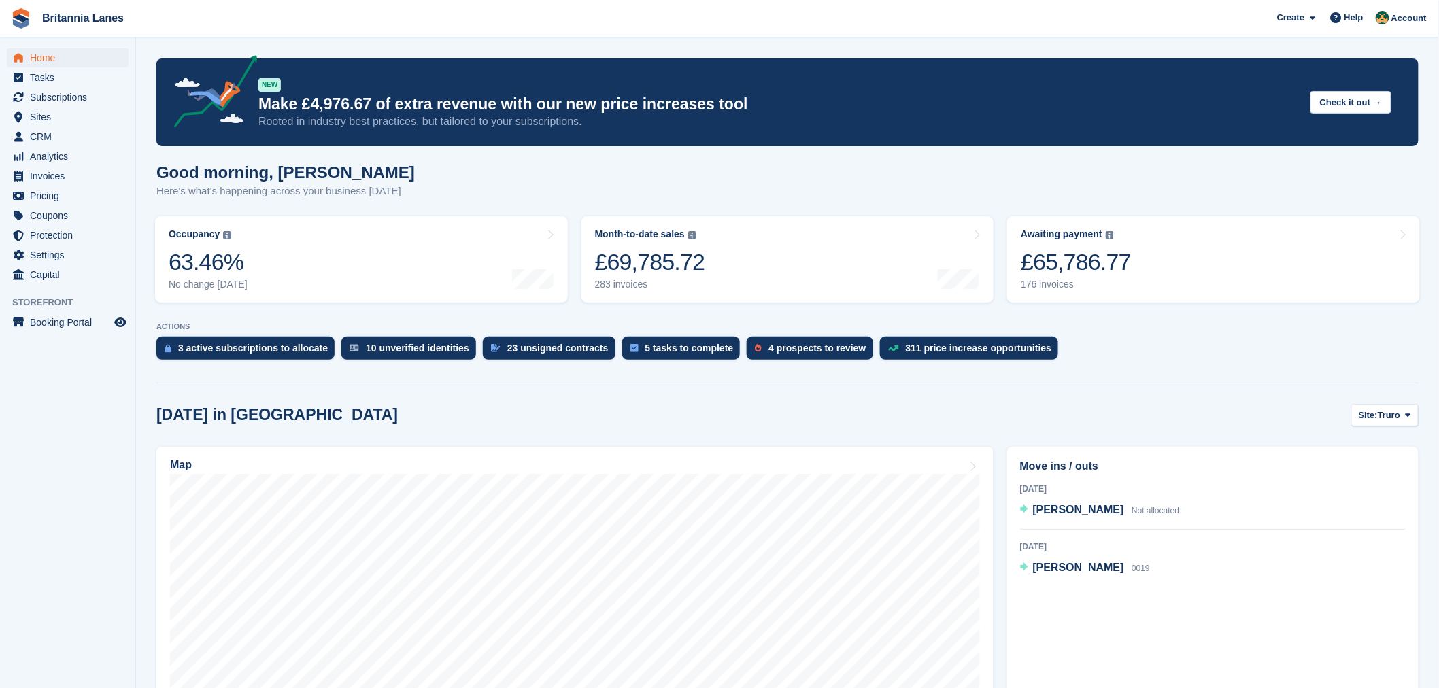
click at [1048, 419] on div "[DATE] in [GEOGRAPHIC_DATA] Site: [GEOGRAPHIC_DATA] Truro Falmouth Exeter Hayle" at bounding box center [787, 415] width 1262 height 22
